Goal: Download file/media

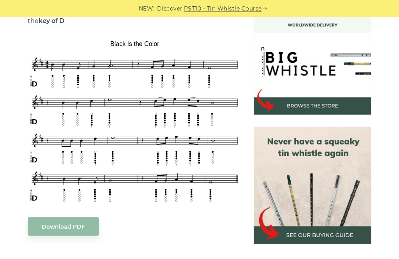
scroll to position [225, 0]
click at [139, 218] on div "Download PDF" at bounding box center [135, 227] width 214 height 18
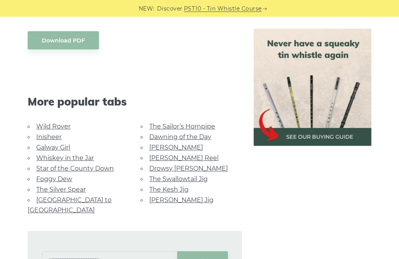
scroll to position [413, 0]
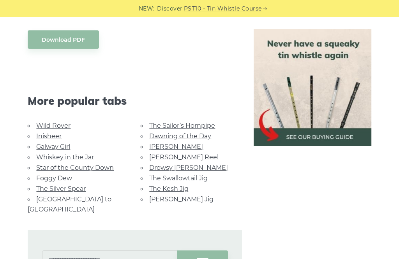
click at [46, 122] on link "Wild Rover" at bounding box center [53, 125] width 34 height 7
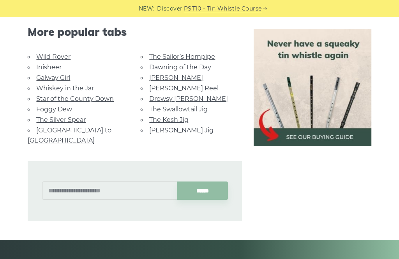
scroll to position [480, 0]
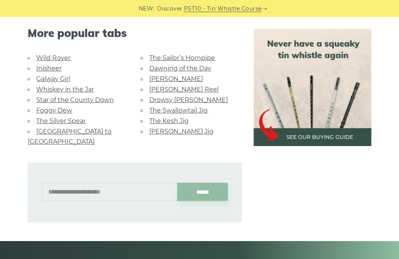
click at [49, 79] on link "Galway Girl" at bounding box center [53, 78] width 34 height 7
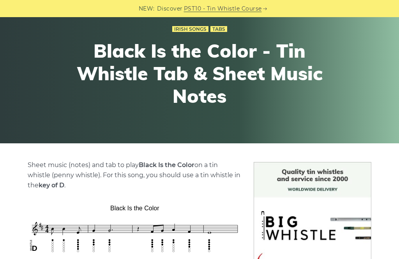
scroll to position [16, 0]
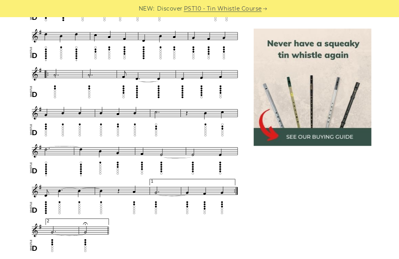
scroll to position [408, 0]
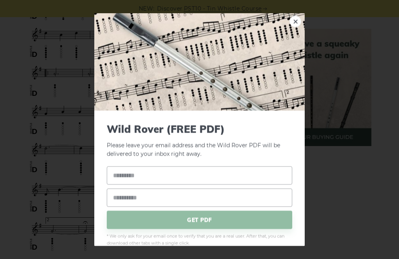
click at [296, 25] on link "×" at bounding box center [296, 21] width 12 height 12
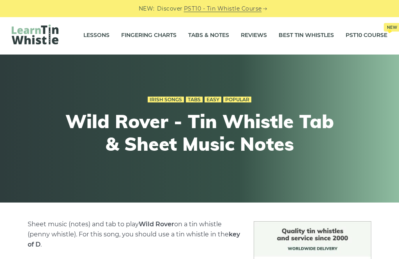
scroll to position [0, 0]
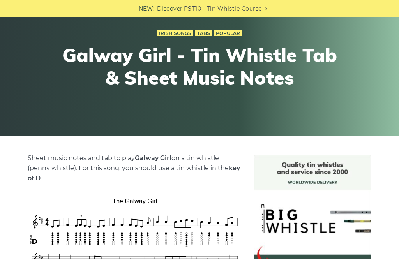
scroll to position [62, 0]
